Goal: Information Seeking & Learning: Learn about a topic

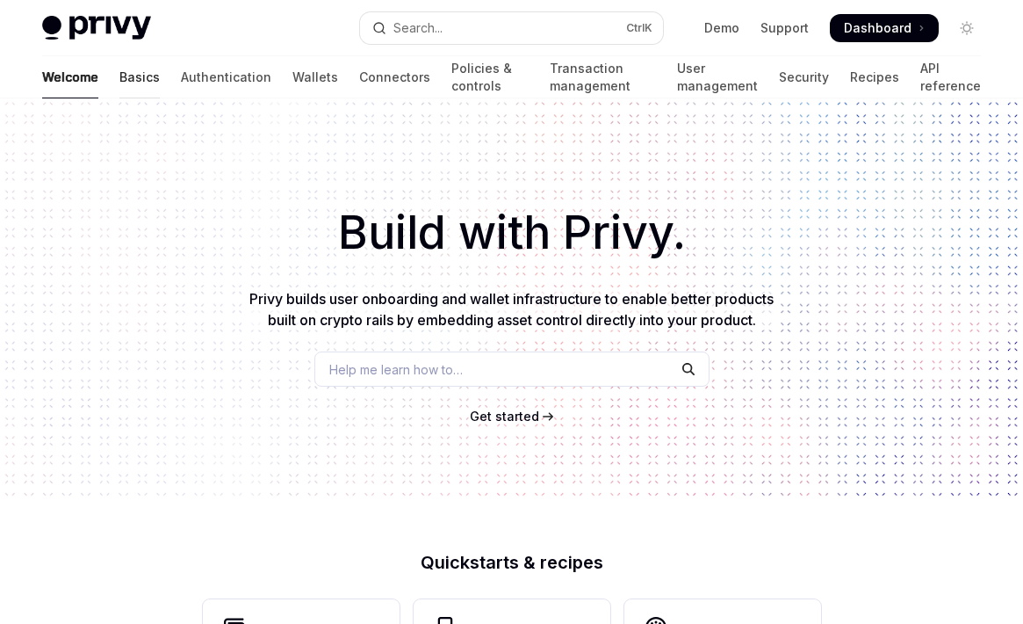
click at [119, 77] on link "Basics" at bounding box center [139, 77] width 40 height 42
type textarea "*"
